Goal: Task Accomplishment & Management: Complete application form

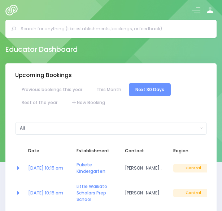
select select "5"
click at [192, 10] on button at bounding box center [196, 10] width 9 height 9
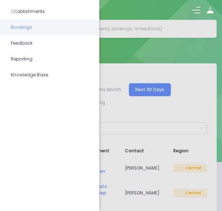
click at [54, 28] on span "Bookings" at bounding box center [50, 27] width 78 height 9
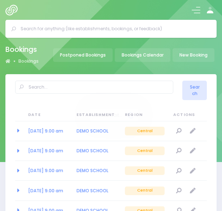
select select "20"
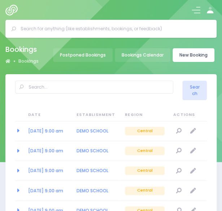
click at [196, 51] on link "New Booking" at bounding box center [193, 55] width 42 height 14
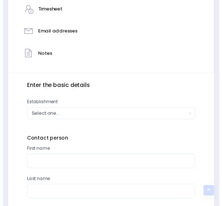
scroll to position [177, 0]
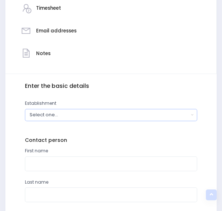
click at [140, 116] on div "Select one..." at bounding box center [109, 115] width 159 height 7
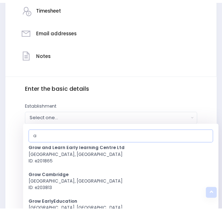
scroll to position [0, 0]
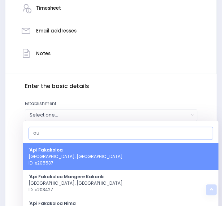
type input "a"
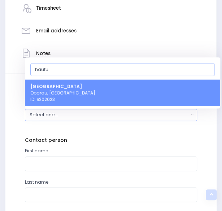
type input "hautu"
click at [147, 88] on link "Hauturu School Oparau, Central Region ID: e202023" at bounding box center [122, 93] width 195 height 27
select select "202023"
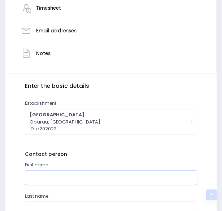
click at [96, 182] on input "text" at bounding box center [111, 177] width 172 height 15
type input "Andrea"
type input "van Tol"
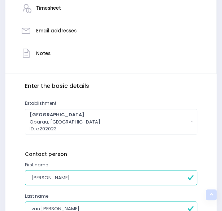
scroll to position [269, 0]
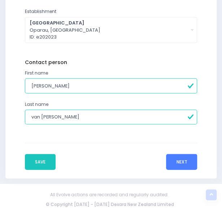
click at [184, 163] on button "Next" at bounding box center [181, 162] width 31 height 16
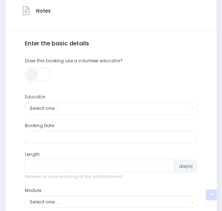
scroll to position [220, 0]
click at [135, 109] on div "Select one..." at bounding box center [109, 108] width 159 height 7
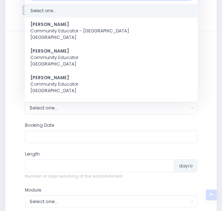
scroll to position [207, 0]
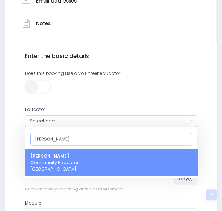
click at [112, 137] on input "nick" at bounding box center [111, 139] width 162 height 13
type input "nick"
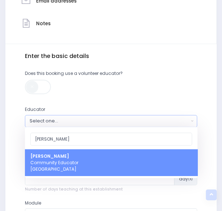
click at [106, 159] on link "Nickie-Leigh Heta Community Educator Central Region" at bounding box center [111, 162] width 172 height 27
select select "395566"
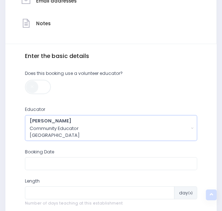
scroll to position [258, 0]
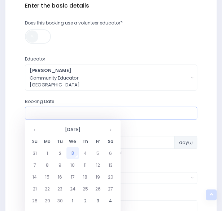
click at [103, 113] on input "text" at bounding box center [111, 113] width 172 height 13
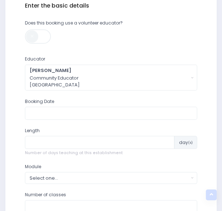
click at [87, 49] on div "Enter the basic details Does this booking use a volunteer educator? Educator Fi…" at bounding box center [111, 111] width 172 height 218
click at [56, 112] on input "text" at bounding box center [111, 113] width 172 height 13
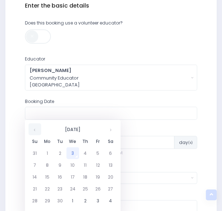
click at [34, 130] on th at bounding box center [35, 129] width 13 height 12
click at [106, 134] on th at bounding box center [110, 129] width 13 height 12
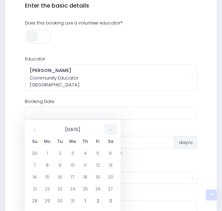
click at [106, 134] on th at bounding box center [110, 129] width 13 height 12
click at [88, 155] on td "2" at bounding box center [85, 153] width 13 height 12
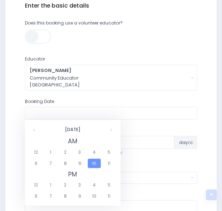
click at [92, 164] on span "10" at bounding box center [94, 163] width 13 height 9
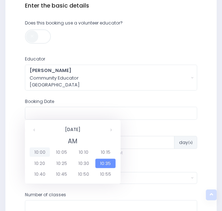
click at [39, 152] on span "10:00" at bounding box center [40, 152] width 20 height 9
type input "02/04/2026 10:00 AM"
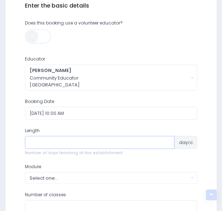
click at [52, 143] on input "number" at bounding box center [100, 142] width 150 height 13
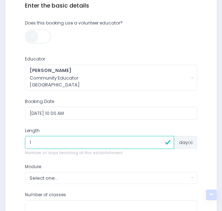
type input "1"
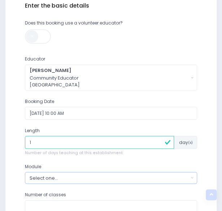
click at [61, 176] on div "Select one..." at bounding box center [109, 178] width 159 height 7
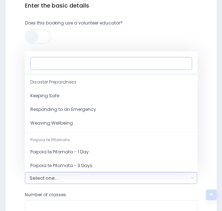
scroll to position [79, 0]
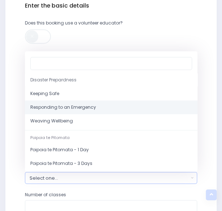
click at [69, 109] on span "Responding to an Emergency" at bounding box center [63, 107] width 66 height 6
select select "Responding to an Emergency"
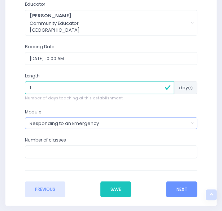
scroll to position [319, 0]
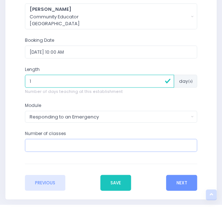
click at [58, 147] on input "number" at bounding box center [111, 145] width 172 height 13
type input "3"
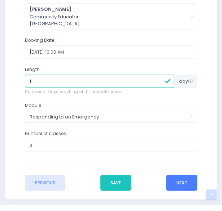
click at [191, 180] on button "Next" at bounding box center [181, 183] width 31 height 16
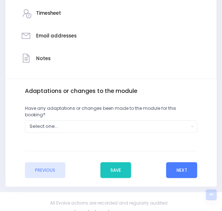
scroll to position [174, 0]
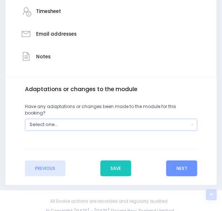
click at [171, 121] on div "Select one..." at bounding box center [109, 124] width 159 height 7
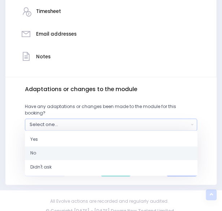
click at [122, 148] on link "No" at bounding box center [111, 154] width 172 height 14
select select "No"
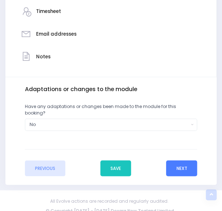
click at [180, 162] on button "Next" at bounding box center [181, 169] width 31 height 16
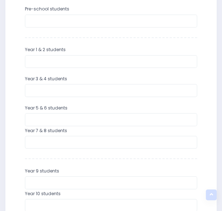
scroll to position [272, 0]
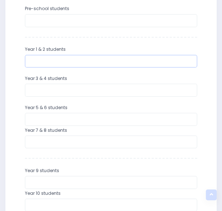
click at [96, 64] on input "number" at bounding box center [111, 61] width 172 height 13
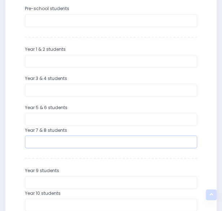
click at [43, 141] on input "number" at bounding box center [111, 142] width 172 height 13
type input "4"
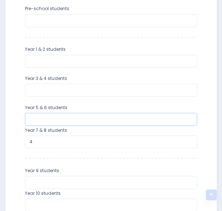
click at [51, 117] on input "number" at bounding box center [111, 119] width 172 height 13
type input "4"
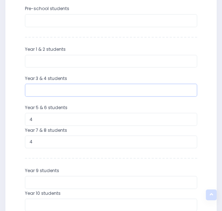
click at [55, 90] on input "number" at bounding box center [111, 90] width 172 height 13
type input "12"
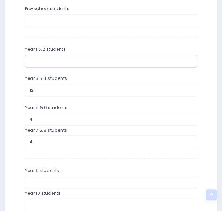
click at [53, 60] on input "number" at bounding box center [111, 61] width 172 height 13
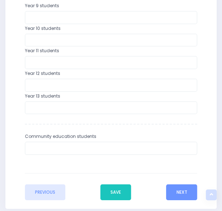
scroll to position [468, 0]
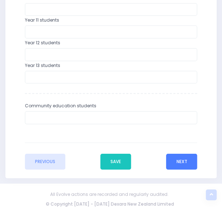
type input "8"
click at [176, 161] on button "Next" at bounding box center [181, 162] width 31 height 16
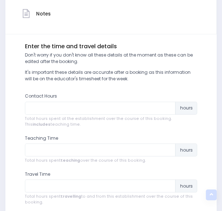
scroll to position [218, 0]
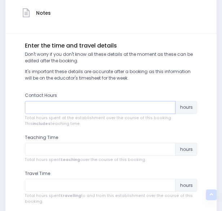
click at [106, 106] on input "number" at bounding box center [100, 107] width 151 height 13
type input "5"
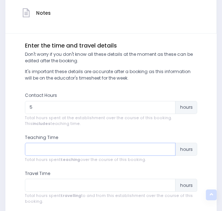
click at [72, 151] on input "number" at bounding box center [100, 149] width 151 height 13
type input "3.5"
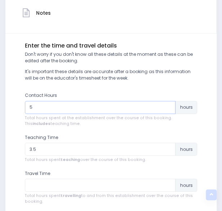
click at [34, 110] on input "5" at bounding box center [100, 107] width 151 height 13
type input "6"
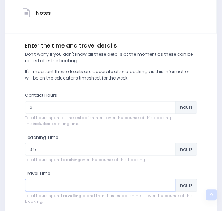
click at [46, 185] on input "number" at bounding box center [100, 185] width 151 height 13
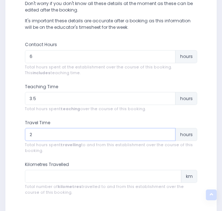
type input "2"
click at [48, 175] on input "number" at bounding box center [103, 176] width 157 height 13
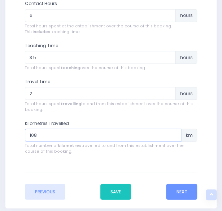
scroll to position [312, 0]
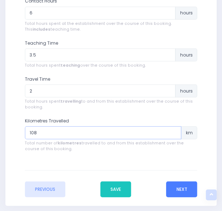
type input "108"
click at [179, 194] on button "Next" at bounding box center [181, 190] width 31 height 16
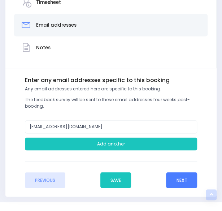
scroll to position [185, 0]
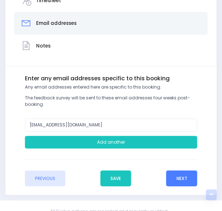
click at [181, 181] on button "Next" at bounding box center [181, 179] width 31 height 16
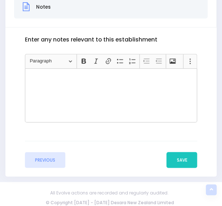
scroll to position [227, 0]
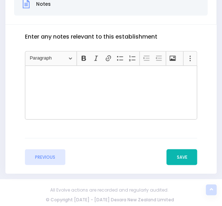
click at [177, 157] on button "Save" at bounding box center [181, 157] width 31 height 16
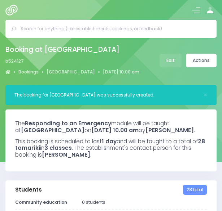
select select "5"
click at [206, 62] on link "Actions" at bounding box center [201, 61] width 31 height 14
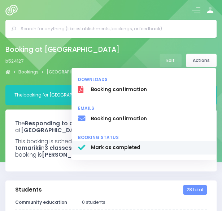
click at [178, 144] on link "Mark as completed" at bounding box center [143, 148] width 144 height 14
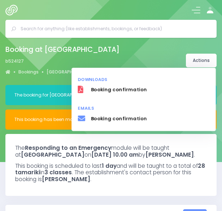
select select "5"
click at [62, 127] on div "This booking has been marked as completed and cannot be edited." at bounding box center [110, 120] width 211 height 20
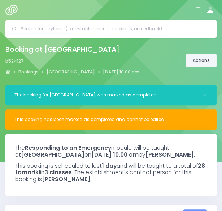
click at [197, 62] on link "Actions" at bounding box center [201, 61] width 31 height 14
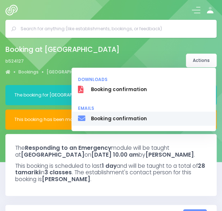
click at [117, 121] on span "Booking confirmation" at bounding box center [150, 118] width 118 height 7
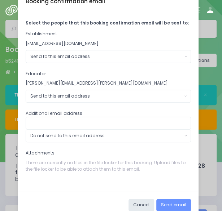
scroll to position [30, 0]
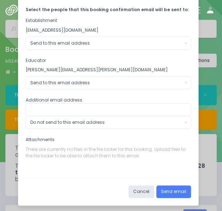
click at [172, 189] on button "Send email" at bounding box center [173, 192] width 35 height 13
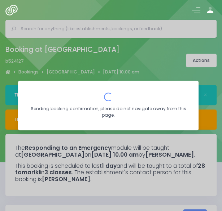
scroll to position [0, 0]
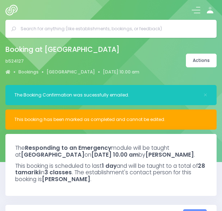
select select "5"
click at [126, 24] on input "text" at bounding box center [114, 28] width 187 height 11
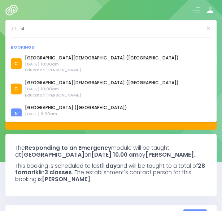
type input "s"
click at [196, 10] on button at bounding box center [196, 10] width 9 height 9
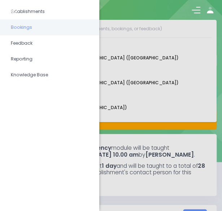
click at [25, 30] on span "Bookings" at bounding box center [50, 27] width 78 height 9
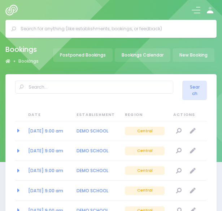
select select "20"
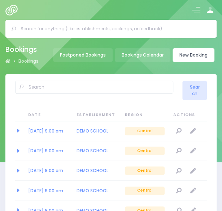
click at [184, 55] on link "New Booking" at bounding box center [193, 55] width 42 height 14
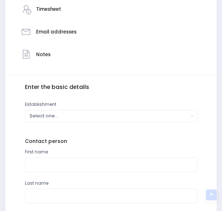
scroll to position [209, 0]
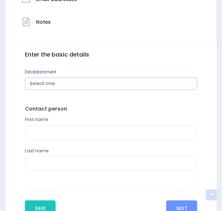
click at [119, 83] on div "Select one..." at bounding box center [109, 83] width 159 height 7
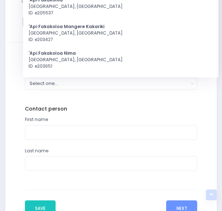
scroll to position [75, 0]
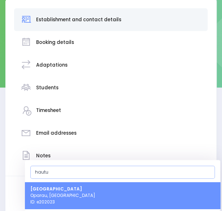
type input "hautu"
click at [90, 187] on link "Hauturu School Oparau, Central Region ID: e202023" at bounding box center [122, 196] width 195 height 27
select select "202023"
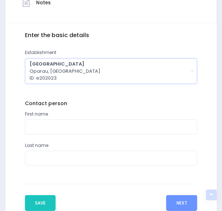
scroll to position [269, 0]
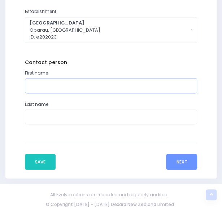
click at [88, 88] on input "text" at bounding box center [111, 85] width 172 height 15
type input "Andrea"
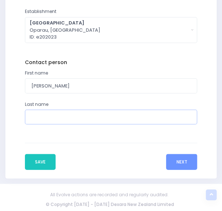
type input "van Tol"
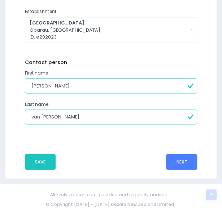
click at [176, 158] on button "Next" at bounding box center [181, 162] width 31 height 16
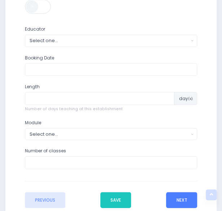
scroll to position [288, 0]
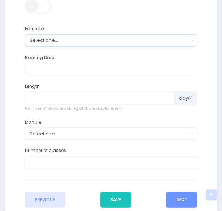
click at [182, 41] on div "Select one..." at bounding box center [109, 40] width 159 height 7
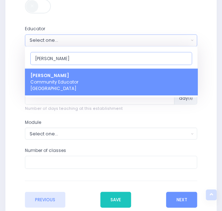
type input "nick"
click at [131, 86] on link "Nickie-Leigh Heta Community Educator Central Region" at bounding box center [111, 82] width 172 height 27
select select "395566"
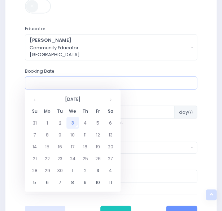
click at [112, 84] on input "text" at bounding box center [111, 83] width 172 height 13
type input "02/04/2026 10:00 AM"
type input "1"
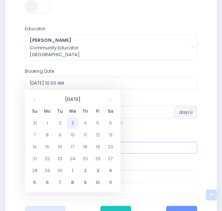
type input "3"
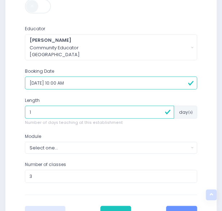
click at [147, 136] on div "Module Select one... Clued up Camper Community Education Community Education - …" at bounding box center [111, 143] width 172 height 21
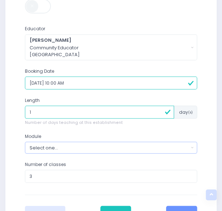
click at [147, 144] on div "Select one..." at bounding box center [109, 147] width 159 height 7
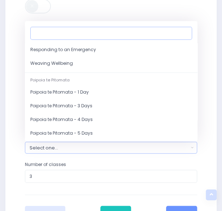
scroll to position [107, 0]
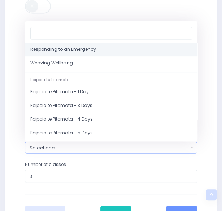
click at [84, 49] on span "Responding to an Emergency" at bounding box center [63, 49] width 66 height 6
select select "Responding to an Emergency"
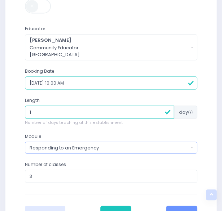
scroll to position [340, 0]
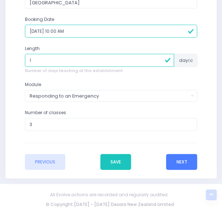
click at [187, 162] on button "Next" at bounding box center [181, 162] width 31 height 16
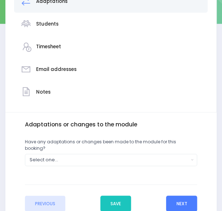
scroll to position [174, 0]
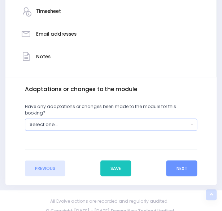
click at [162, 122] on button "Select one..." at bounding box center [111, 125] width 172 height 12
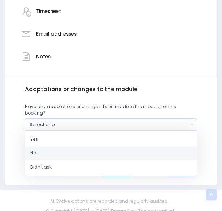
click at [122, 149] on link "No" at bounding box center [111, 154] width 172 height 14
select select "No"
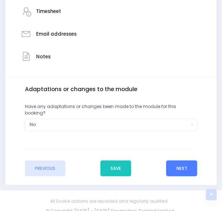
click at [187, 161] on button "Next" at bounding box center [181, 169] width 31 height 16
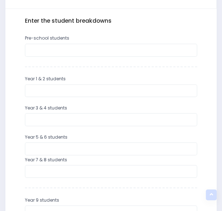
scroll to position [261, 0]
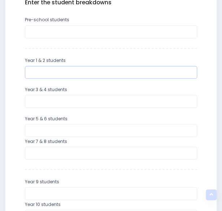
click at [116, 70] on input "number" at bounding box center [111, 72] width 172 height 13
click at [103, 69] on input "number" at bounding box center [111, 72] width 172 height 13
type input "8"
click at [91, 108] on div "Year 3 & 4 students" at bounding box center [111, 100] width 182 height 29
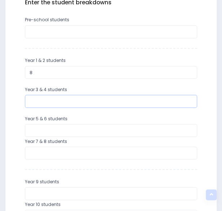
click at [92, 106] on input "number" at bounding box center [111, 101] width 172 height 13
type input "12"
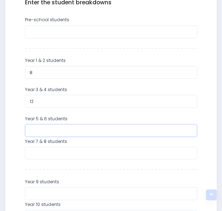
click at [85, 128] on input "number" at bounding box center [111, 130] width 172 height 13
type input "4"
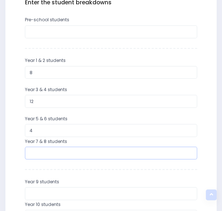
click at [74, 153] on input "number" at bounding box center [111, 153] width 172 height 13
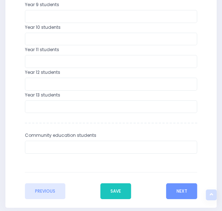
scroll to position [439, 0]
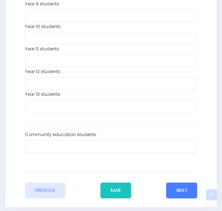
type input "4"
click at [176, 190] on button "Next" at bounding box center [181, 191] width 31 height 16
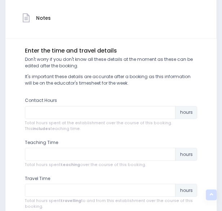
scroll to position [213, 0]
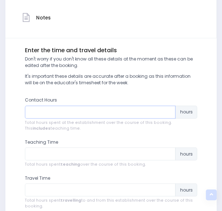
click at [119, 112] on input "number" at bounding box center [100, 112] width 151 height 13
type input "3"
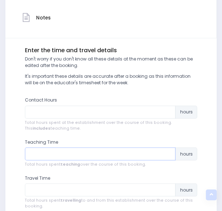
click at [51, 158] on input "number" at bounding box center [100, 154] width 151 height 13
type input "3.5"
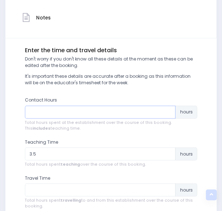
click at [53, 109] on input "number" at bounding box center [100, 112] width 151 height 13
type input "6"
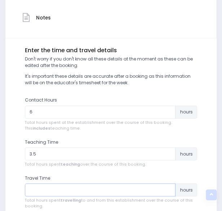
click at [52, 191] on input "number" at bounding box center [100, 190] width 151 height 13
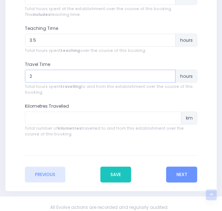
scroll to position [328, 0]
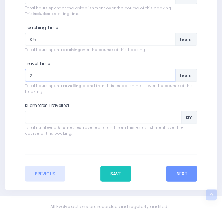
type input "2"
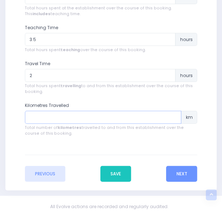
click at [49, 115] on input "number" at bounding box center [103, 117] width 157 height 13
type input "108"
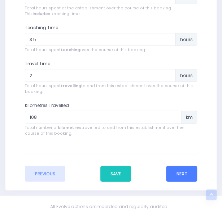
click at [180, 179] on button "Next" at bounding box center [181, 174] width 31 height 16
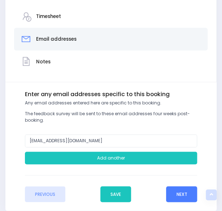
scroll to position [201, 0]
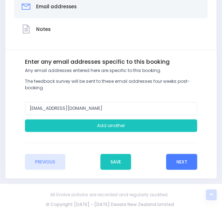
click at [184, 161] on button "Next" at bounding box center [181, 162] width 31 height 16
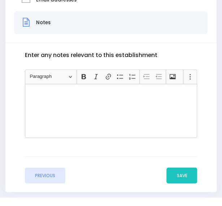
scroll to position [227, 0]
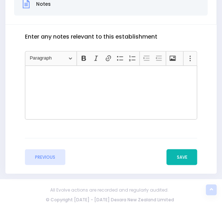
click at [184, 155] on button "Save" at bounding box center [181, 157] width 31 height 16
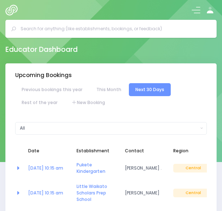
select select "5"
click at [120, 27] on input "text" at bounding box center [114, 28] width 187 height 11
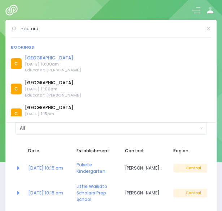
type input "hauturu"
click at [48, 56] on link "[GEOGRAPHIC_DATA]" at bounding box center [53, 58] width 56 height 6
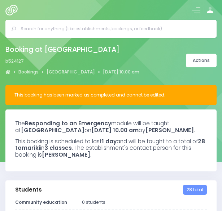
select select "5"
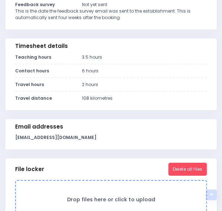
scroll to position [441, 0]
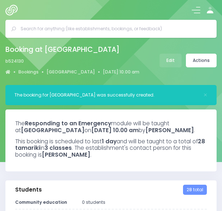
select select "5"
click at [196, 61] on link "Actions" at bounding box center [201, 61] width 31 height 14
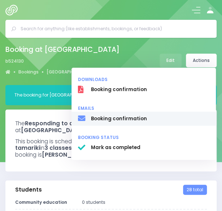
click at [163, 119] on span "Booking confirmation" at bounding box center [150, 118] width 118 height 7
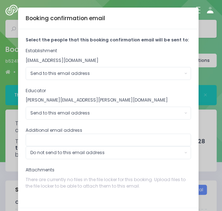
scroll to position [30, 0]
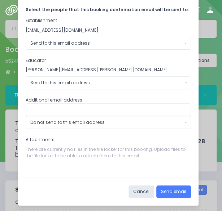
click at [170, 188] on button "Send email" at bounding box center [173, 192] width 35 height 13
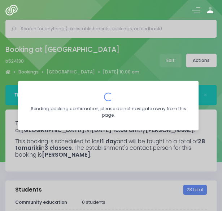
scroll to position [0, 0]
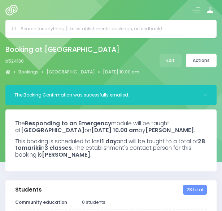
select select "5"
